Goal: Information Seeking & Learning: Learn about a topic

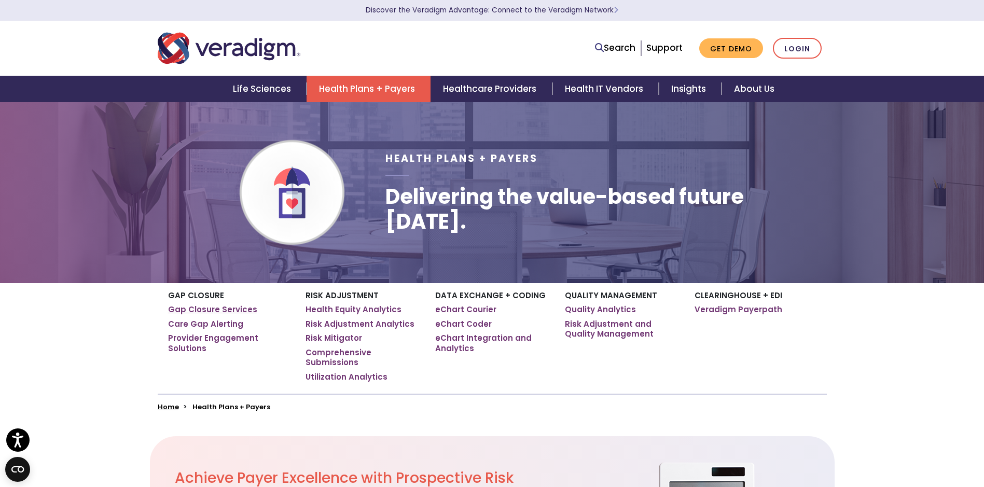
click at [197, 310] on link "Gap Closure Services" at bounding box center [212, 309] width 89 height 10
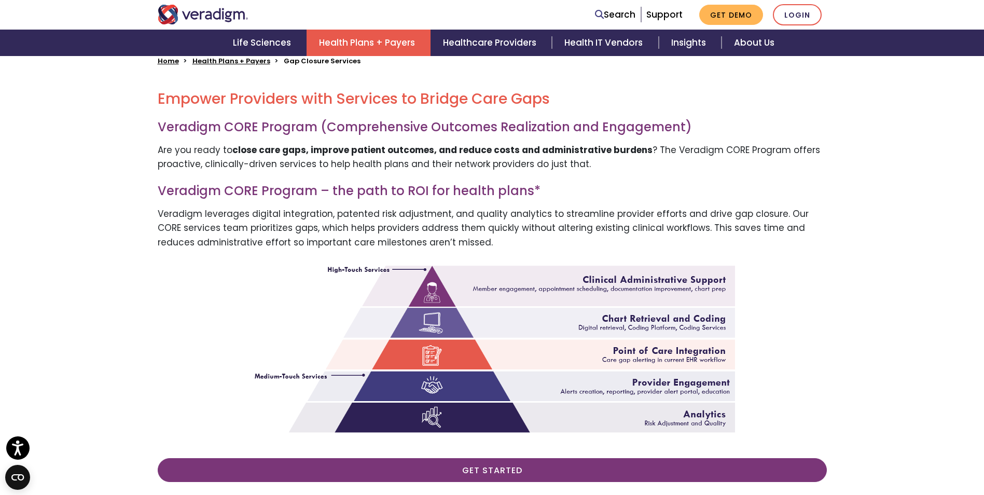
scroll to position [173, 0]
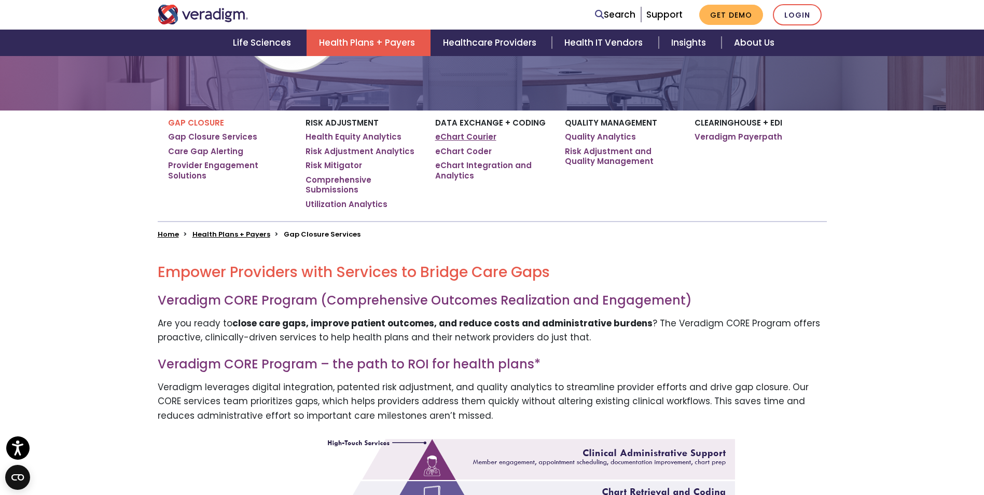
click at [458, 135] on link "eChart Courier" at bounding box center [465, 137] width 61 height 10
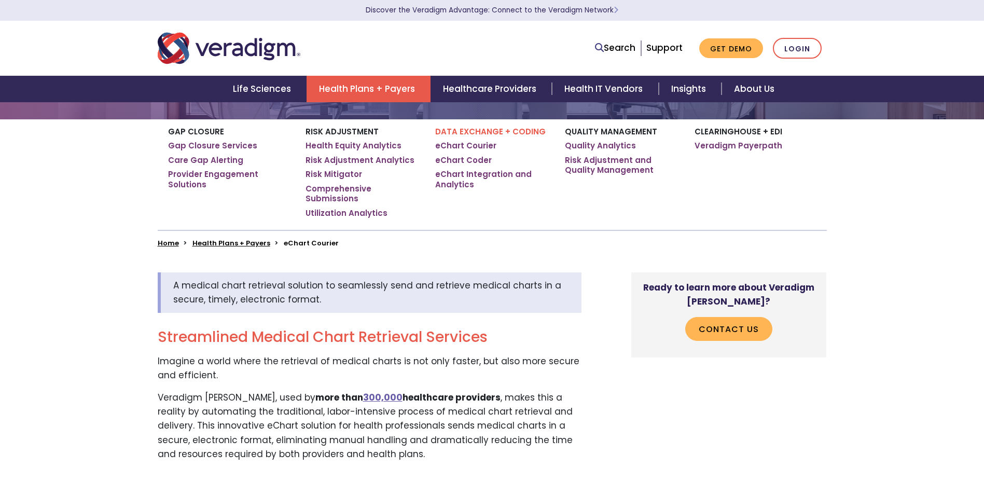
scroll to position [173, 0]
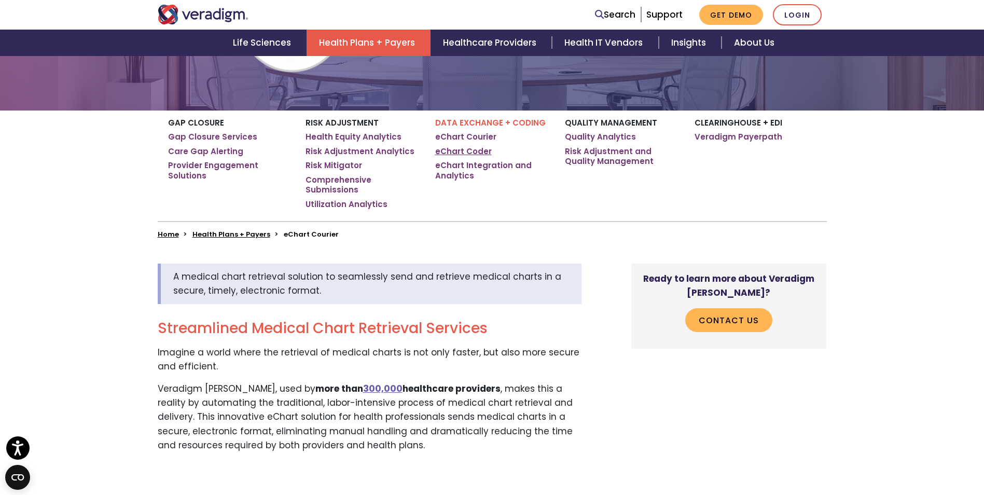
click at [480, 151] on link "eChart Coder" at bounding box center [463, 151] width 57 height 10
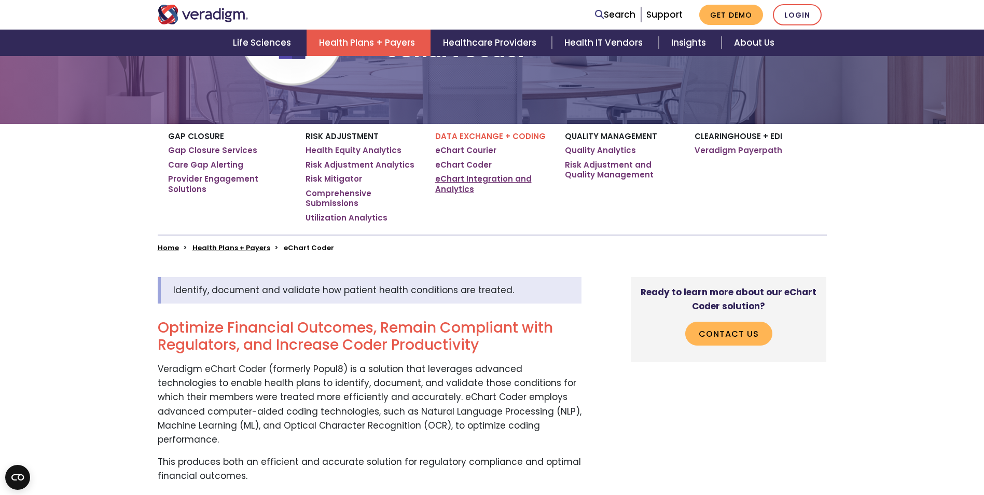
scroll to position [173, 0]
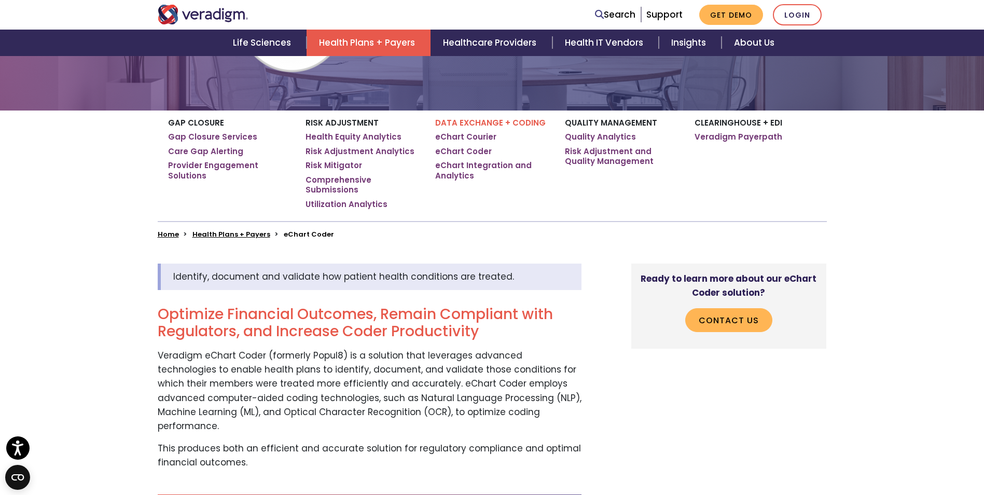
click at [579, 351] on p "Veradigm eChart Coder (formerly Popul8) is a solution that leverages advanced t…" at bounding box center [370, 391] width 424 height 85
